Goal: Find specific page/section: Find specific page/section

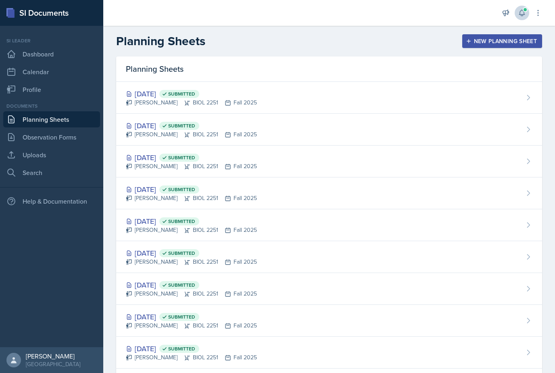
click at [525, 11] on span at bounding box center [525, 9] width 5 height 5
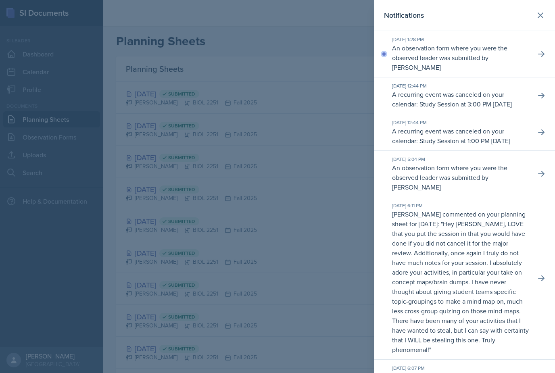
click at [464, 53] on p "An observation form where you were the observed leader was submitted by [PERSON…" at bounding box center [460, 57] width 137 height 29
click at [548, 52] on button at bounding box center [541, 54] width 15 height 15
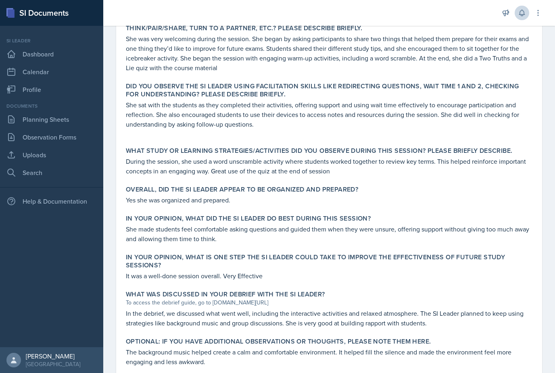
scroll to position [273, 0]
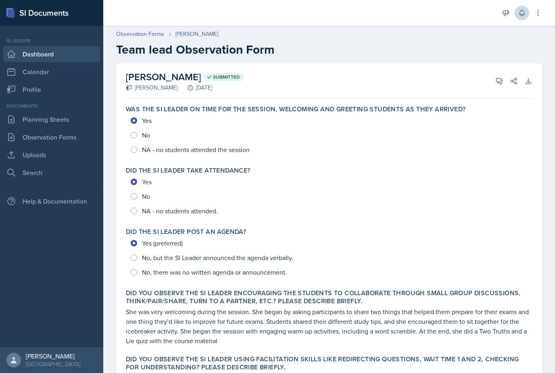
click at [10, 49] on icon at bounding box center [11, 54] width 10 height 10
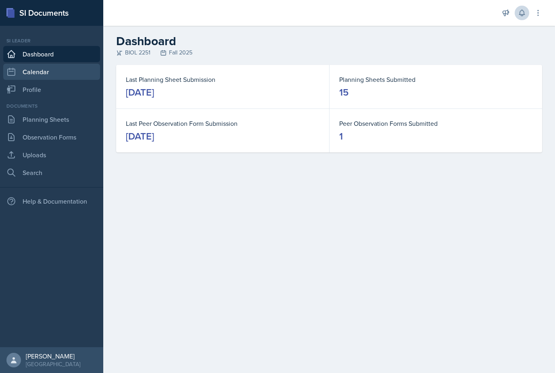
click at [6, 71] on link "Calendar" at bounding box center [51, 72] width 97 height 16
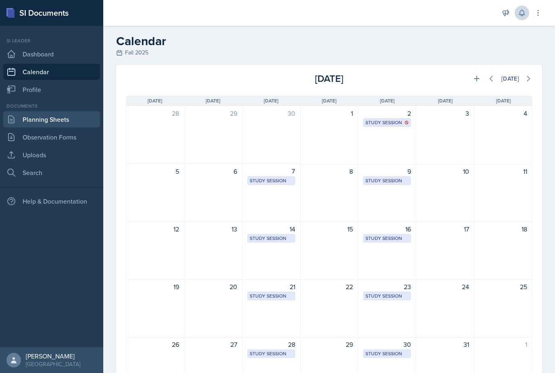
click at [23, 121] on link "Planning Sheets" at bounding box center [51, 119] width 97 height 16
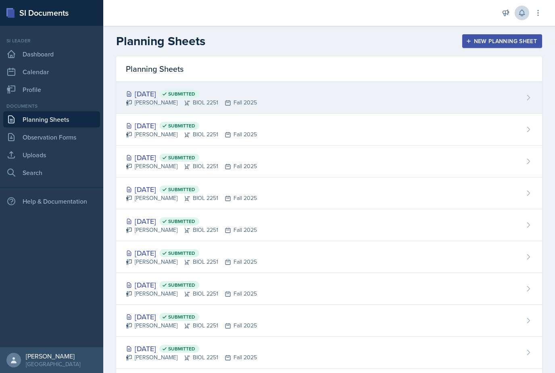
click at [145, 95] on div "[DATE] Submitted" at bounding box center [191, 93] width 131 height 11
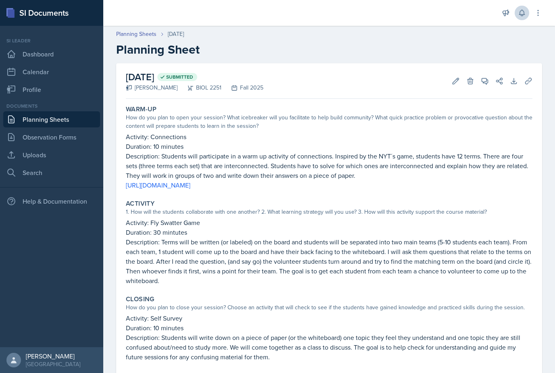
click at [49, 119] on link "Planning Sheets" at bounding box center [51, 119] width 97 height 16
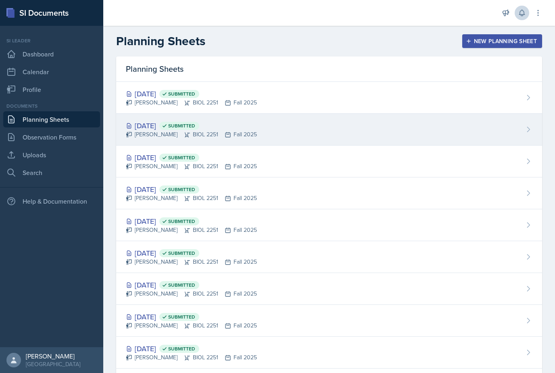
click at [154, 134] on div "[PERSON_NAME] BIOL 2251 Fall 2025" at bounding box center [191, 134] width 131 height 8
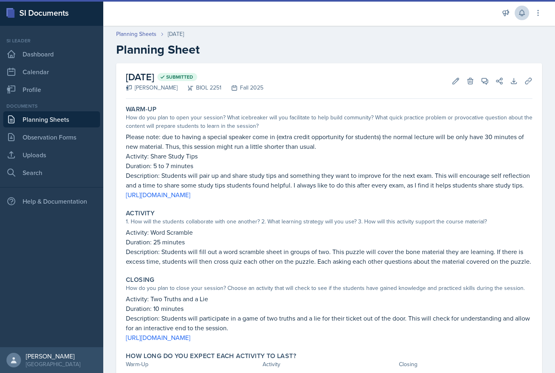
click at [40, 127] on link "Planning Sheets" at bounding box center [51, 119] width 97 height 16
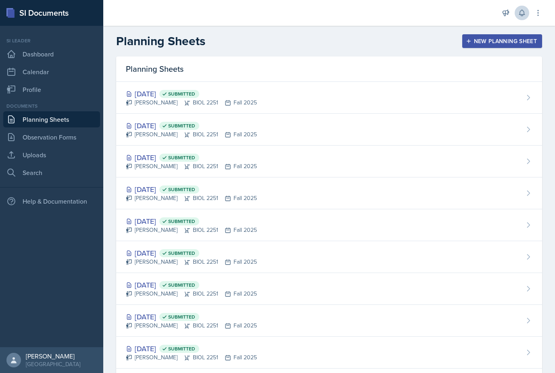
click at [36, 120] on link "Planning Sheets" at bounding box center [51, 119] width 97 height 16
click at [10, 48] on link "Dashboard" at bounding box center [51, 54] width 97 height 16
